Goal: Information Seeking & Learning: Check status

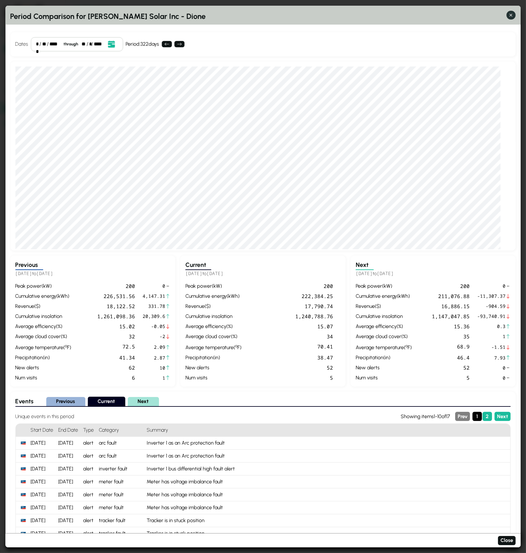
click at [511, 16] on icon "button" at bounding box center [511, 15] width 7 height 7
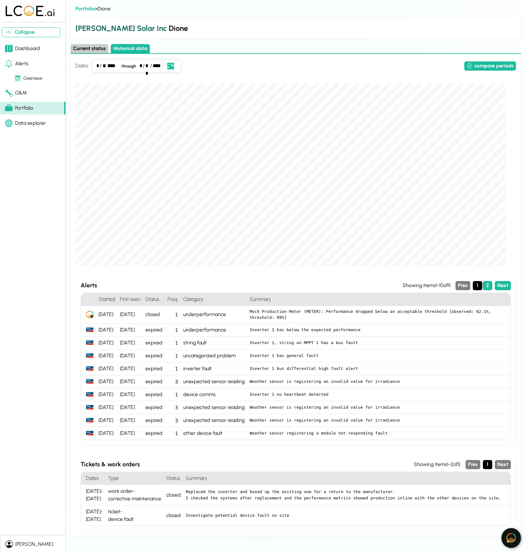
click at [26, 49] on div "Dashboard" at bounding box center [22, 49] width 35 height 8
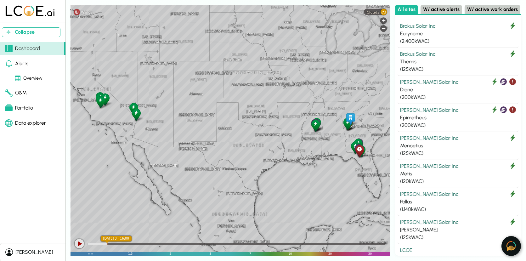
click at [511, 250] on img at bounding box center [511, 246] width 9 height 10
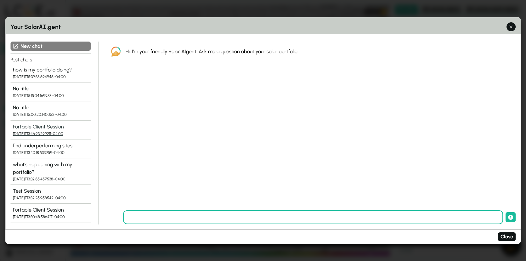
click at [77, 128] on div "Portable Client Session" at bounding box center [50, 127] width 75 height 8
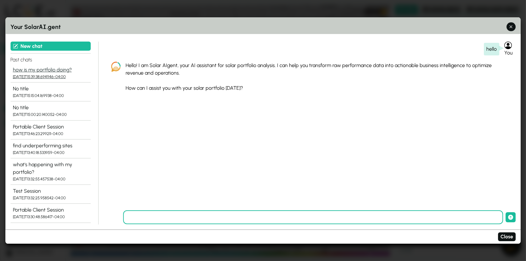
click at [78, 74] on div "[DATE]T15:39:38.694946-04:00" at bounding box center [50, 77] width 75 height 6
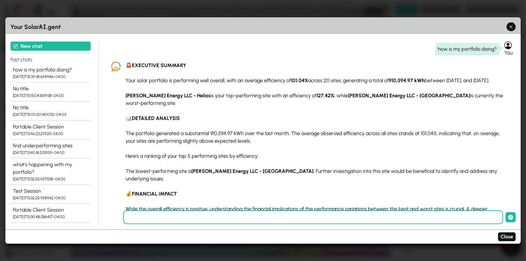
click at [139, 73] on section "🚨 EXECUTIVE SUMMARY Your solar portfolio is performing well overall, with an av…" at bounding box center [316, 186] width 381 height 249
drag, startPoint x: 143, startPoint y: 83, endPoint x: 214, endPoint y: 83, distance: 71.2
click at [214, 83] on p "Your solar portfolio is performing well overall, with an average efficiency of …" at bounding box center [316, 81] width 381 height 8
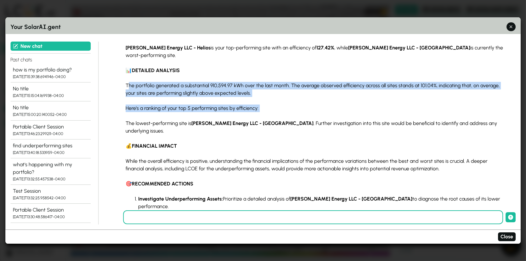
drag, startPoint x: 130, startPoint y: 83, endPoint x: 242, endPoint y: 119, distance: 117.4
click at [242, 119] on section "🚨 EXECUTIVE SUMMARY Your solar portfolio is performing well overall, with an av…" at bounding box center [316, 138] width 381 height 249
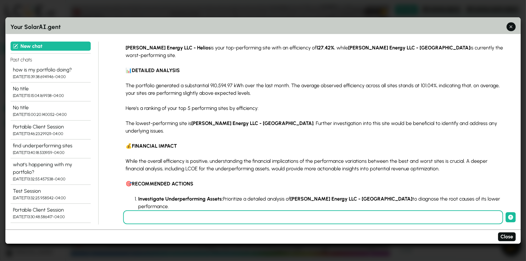
click at [248, 125] on strong "[PERSON_NAME] Energy LLC - [GEOGRAPHIC_DATA]" at bounding box center [253, 123] width 122 height 6
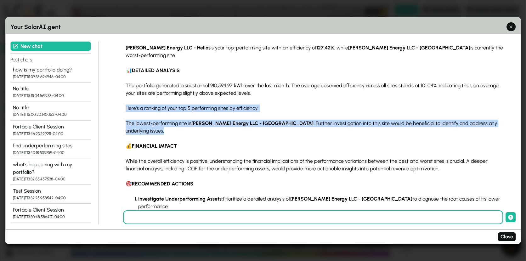
drag, startPoint x: 421, startPoint y: 130, endPoint x: 112, endPoint y: 97, distance: 310.1
click at [112, 97] on div "🚨 EXECUTIVE SUMMARY Your solar portfolio is performing well overall, with an av…" at bounding box center [311, 179] width 410 height 341
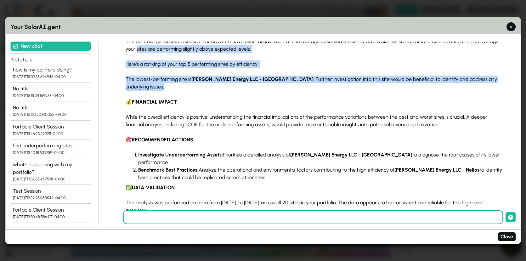
scroll to position [93, 0]
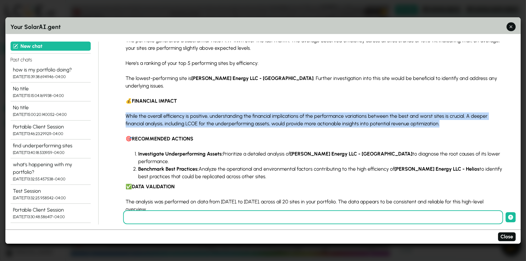
drag, startPoint x: 424, startPoint y: 116, endPoint x: 118, endPoint y: 111, distance: 305.6
click at [118, 111] on div "🚨 EXECUTIVE SUMMARY Your solar portfolio is performing well overall, with an av…" at bounding box center [311, 134] width 410 height 341
click at [183, 112] on p "While the overall efficiency is positive, understanding the financial implicati…" at bounding box center [316, 119] width 381 height 15
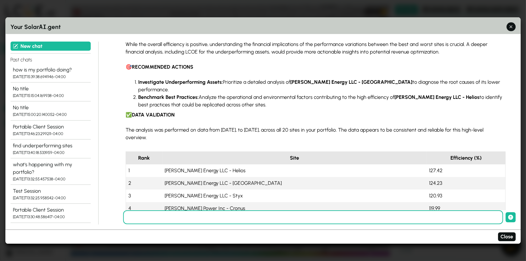
scroll to position [172, 0]
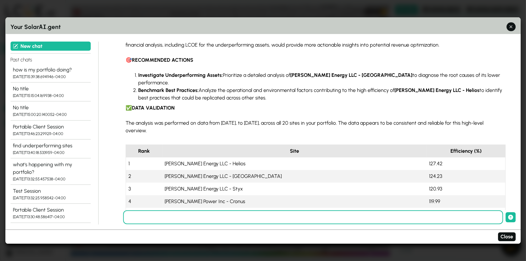
drag, startPoint x: 147, startPoint y: 124, endPoint x: 302, endPoint y: 225, distance: 184.8
click at [302, 225] on div "New chat Past chats how is my portfolio doing? [DATE]T15:39:38.694946-04:00 No …" at bounding box center [263, 133] width 516 height 188
click at [266, 119] on section "🚨 EXECUTIVE SUMMARY Your solar portfolio is performing well overall, with an av…" at bounding box center [316, 14] width 381 height 249
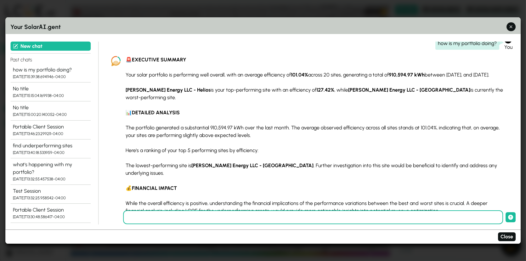
scroll to position [0, 0]
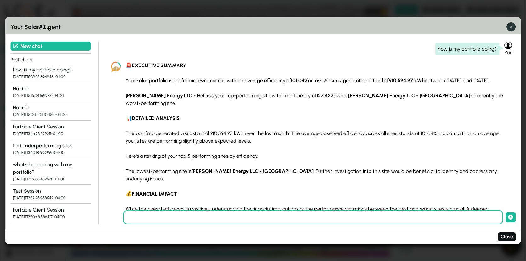
click at [512, 26] on icon "button" at bounding box center [511, 27] width 7 height 7
